Goal: Task Accomplishment & Management: Use online tool/utility

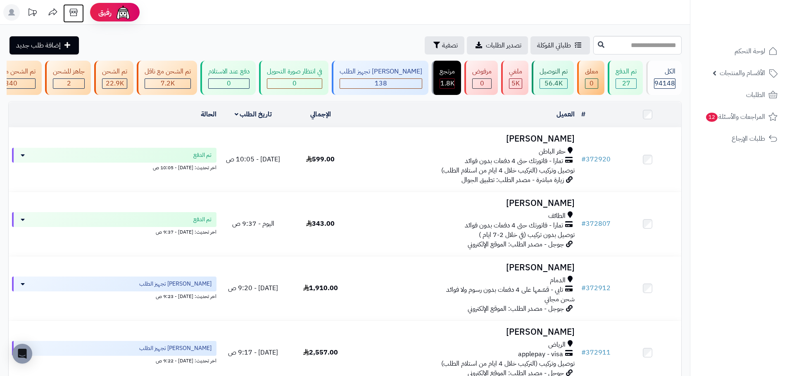
click at [79, 11] on icon at bounding box center [73, 12] width 17 height 17
click at [755, 75] on span "الأقسام والمنتجات" at bounding box center [742, 73] width 45 height 12
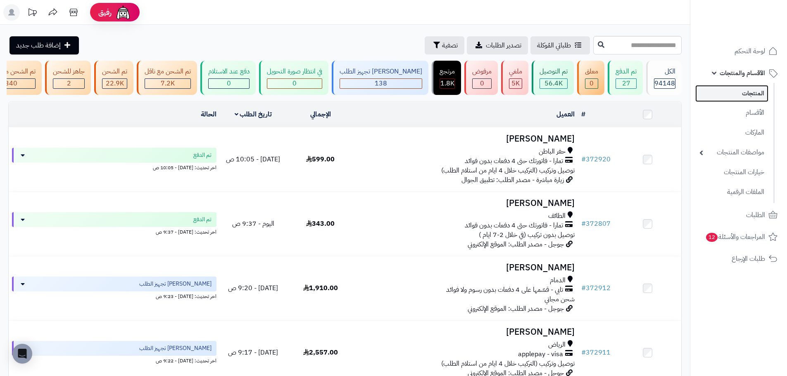
click at [762, 93] on link "المنتجات" at bounding box center [731, 93] width 73 height 17
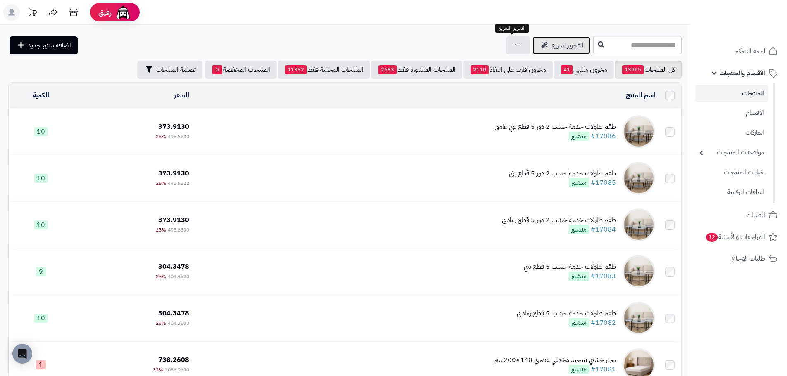
click at [552, 46] on span "التحرير لسريع" at bounding box center [568, 45] width 32 height 10
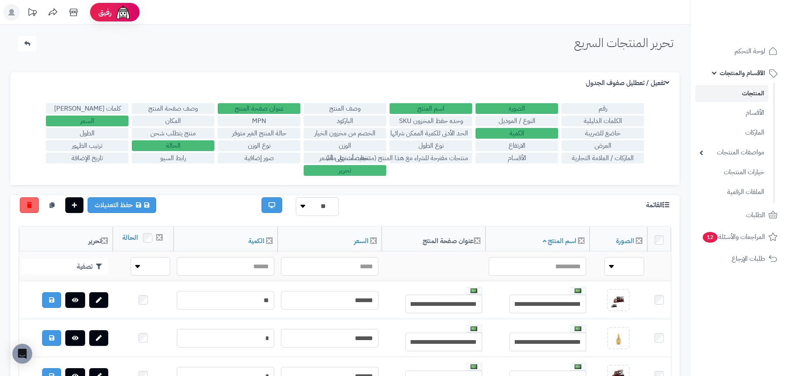
click at [354, 121] on label "الباركود" at bounding box center [345, 121] width 83 height 11
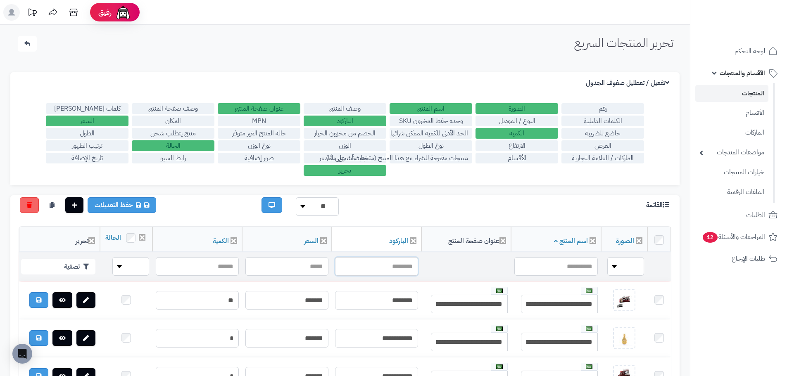
click at [391, 275] on input "text" at bounding box center [376, 266] width 83 height 19
paste input "**********"
type input "**********"
click at [70, 274] on button "تصفية" at bounding box center [58, 267] width 74 height 16
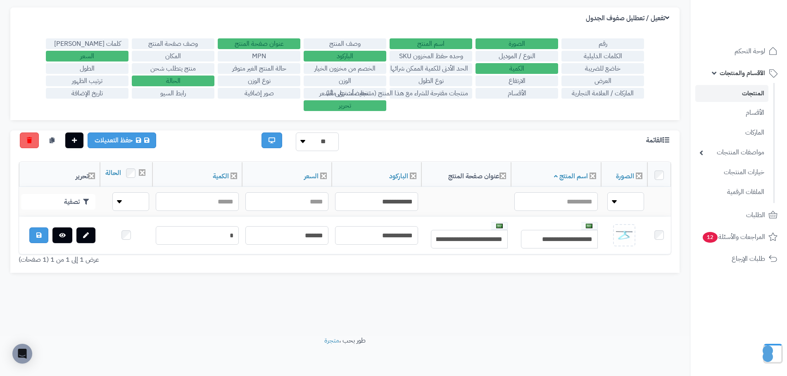
scroll to position [66, 0]
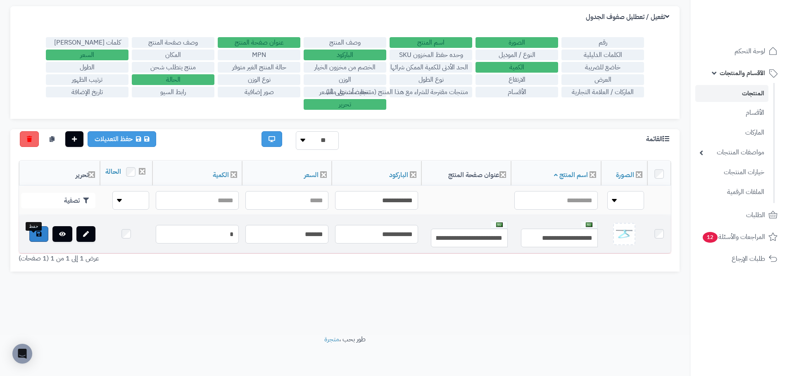
click at [29, 242] on link at bounding box center [38, 234] width 19 height 16
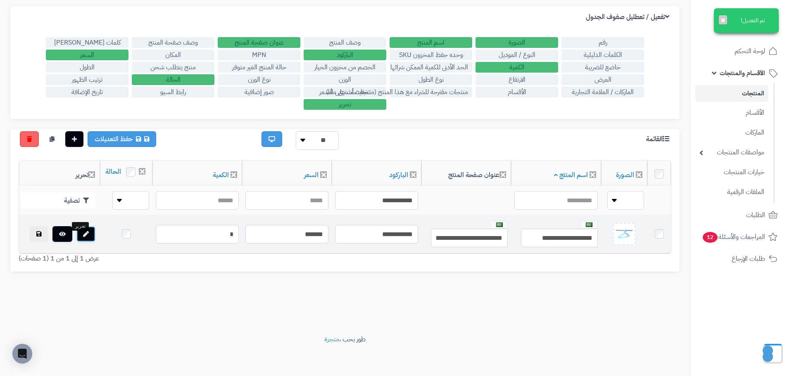
click at [83, 237] on icon at bounding box center [86, 234] width 6 height 6
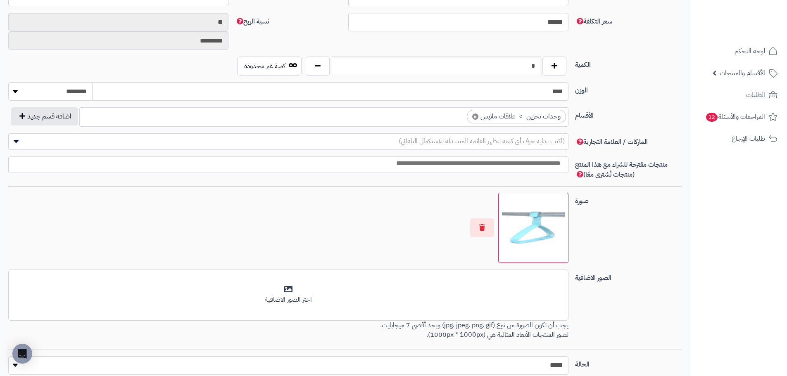
scroll to position [440, 0]
